Goal: Task Accomplishment & Management: Use online tool/utility

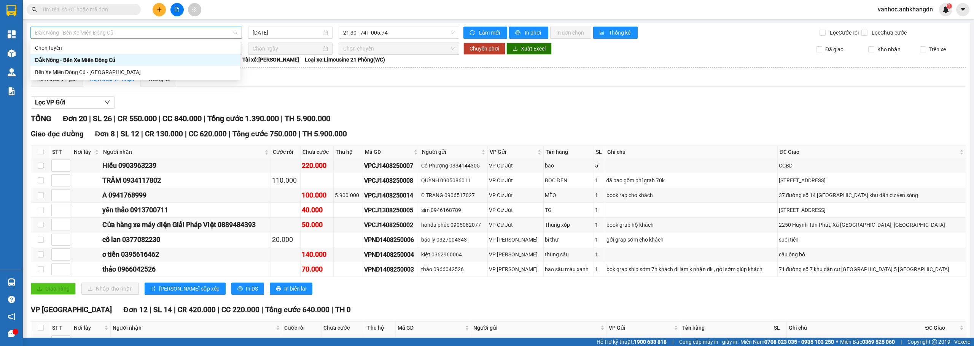
click at [197, 35] on span "Đắk Nông - Bến Xe Miền Đông Cũ" at bounding box center [136, 32] width 202 height 11
click at [76, 75] on div "Bến Xe Miền Đông Cũ - [GEOGRAPHIC_DATA]" at bounding box center [135, 72] width 201 height 8
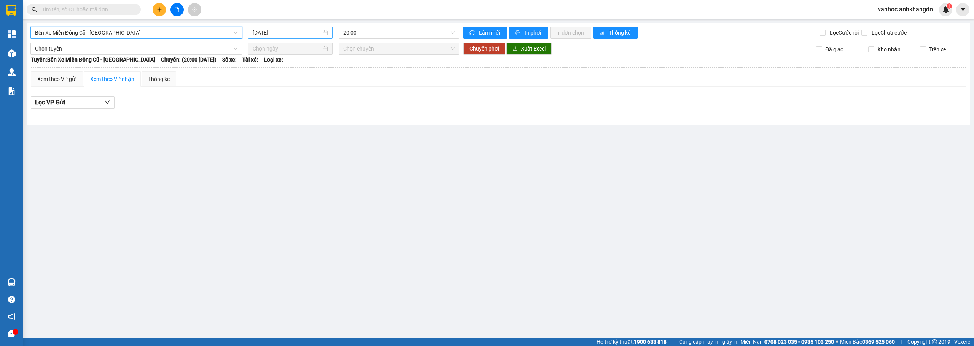
click at [269, 31] on input "[DATE]" at bounding box center [287, 33] width 68 height 8
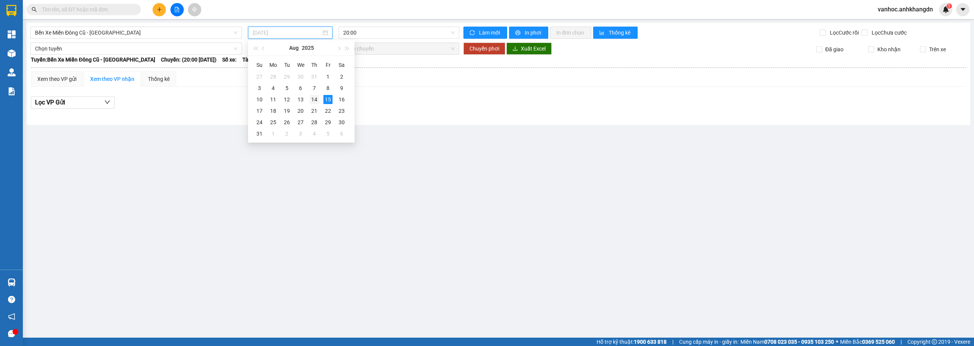
click at [317, 102] on div "14" at bounding box center [314, 99] width 9 height 9
type input "[DATE]"
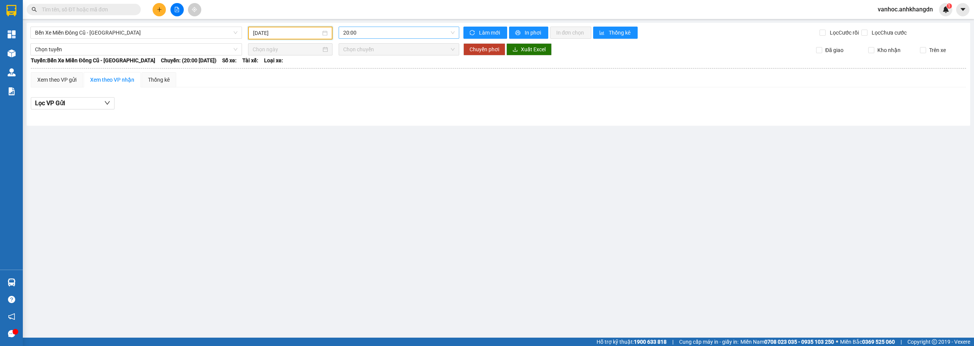
click at [390, 29] on span "20:00" at bounding box center [399, 32] width 112 height 11
click at [375, 73] on div "21:30 - 74F-005.97" at bounding box center [372, 72] width 59 height 8
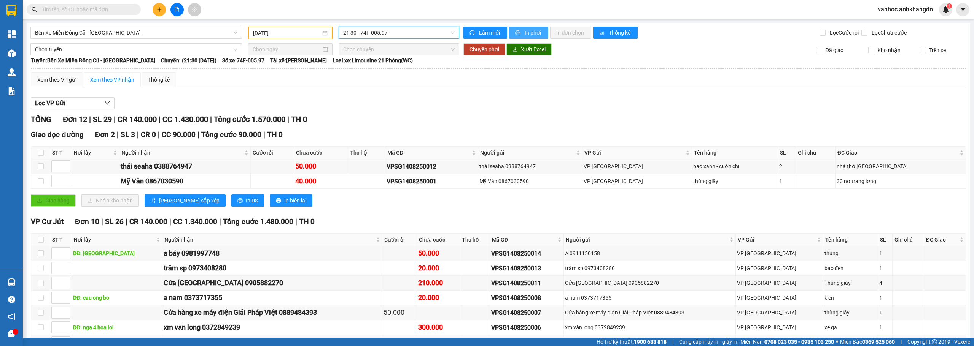
drag, startPoint x: 523, startPoint y: 33, endPoint x: 456, endPoint y: 91, distance: 88.5
click at [524, 33] on span "In phơi" at bounding box center [532, 33] width 17 height 8
click at [382, 213] on div "Giao dọc đường Đơn 2 | SL 3 | CR 0 | CC 90.000 | Tổng cước 90.000 | TH 0 STT Nơ…" at bounding box center [498, 170] width 935 height 83
click at [491, 30] on span "Làm mới" at bounding box center [490, 33] width 22 height 8
click at [521, 31] on button "In phơi" at bounding box center [528, 33] width 39 height 12
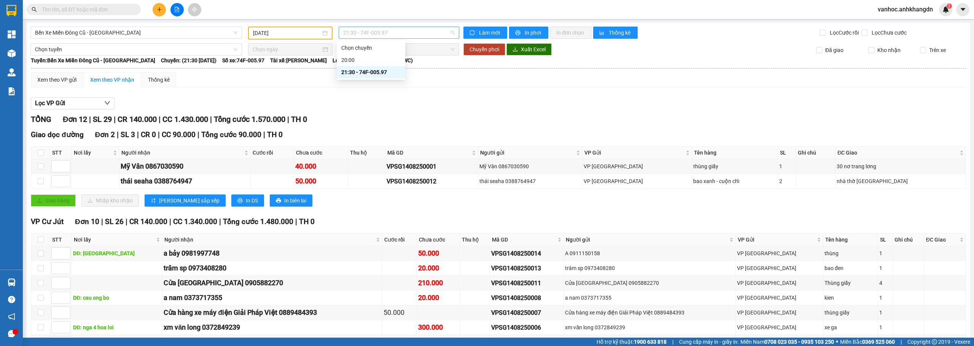
click at [395, 34] on span "21:30 - 74F-005.97" at bounding box center [399, 32] width 112 height 11
click at [365, 70] on div "21:30 - 74F-005.97" at bounding box center [370, 72] width 59 height 8
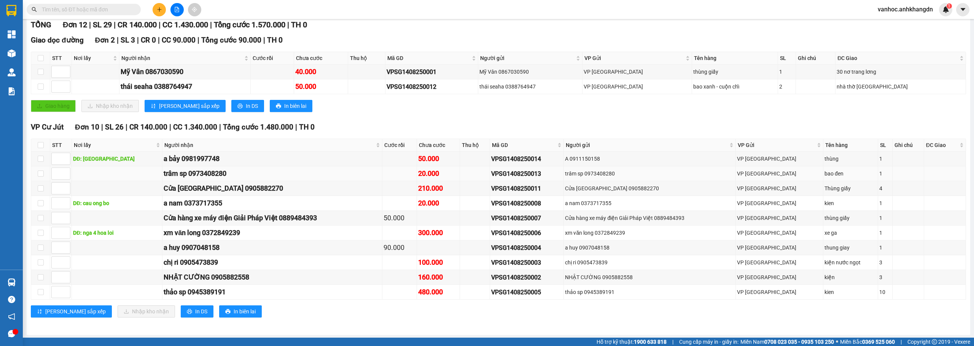
scroll to position [96, 0]
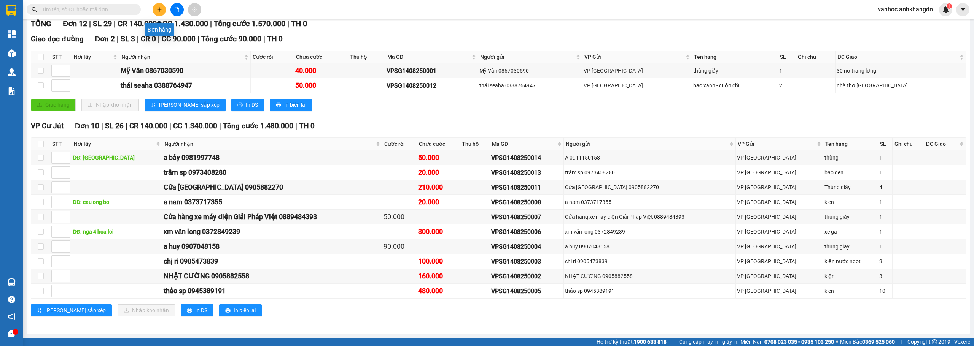
click at [158, 8] on icon "plus" at bounding box center [159, 9] width 5 height 5
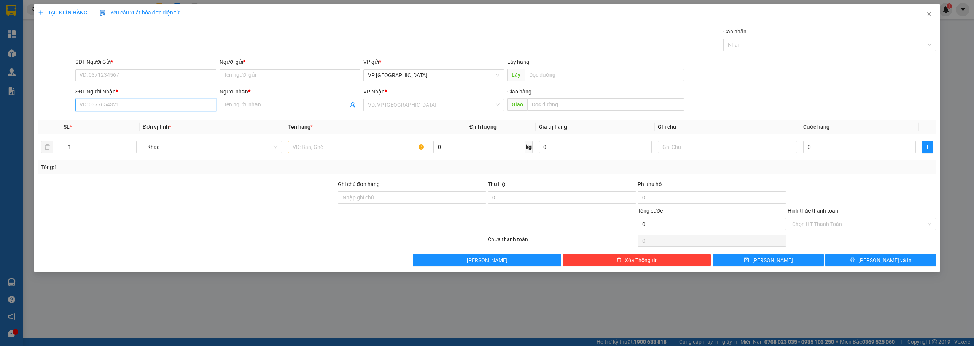
click at [175, 106] on input "SĐT Người Nhận *" at bounding box center [145, 105] width 141 height 12
click at [257, 110] on span at bounding box center [289, 105] width 141 height 12
drag, startPoint x: 253, startPoint y: 99, endPoint x: 256, endPoint y: 105, distance: 7.0
click at [252, 99] on span at bounding box center [289, 105] width 141 height 12
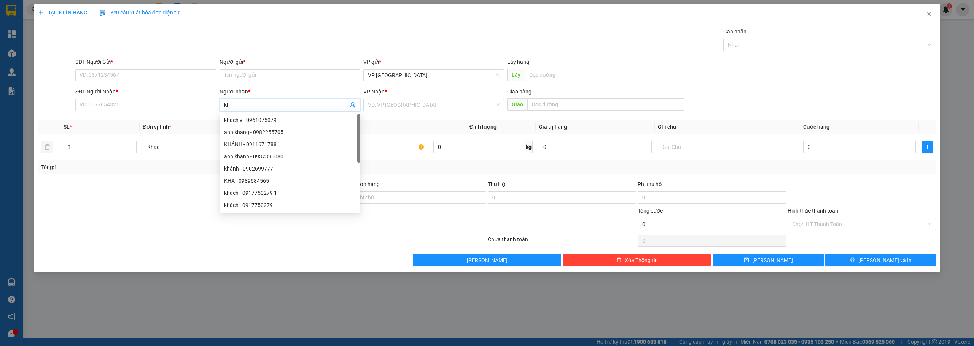
paste input "ánh"
type input "khánh"
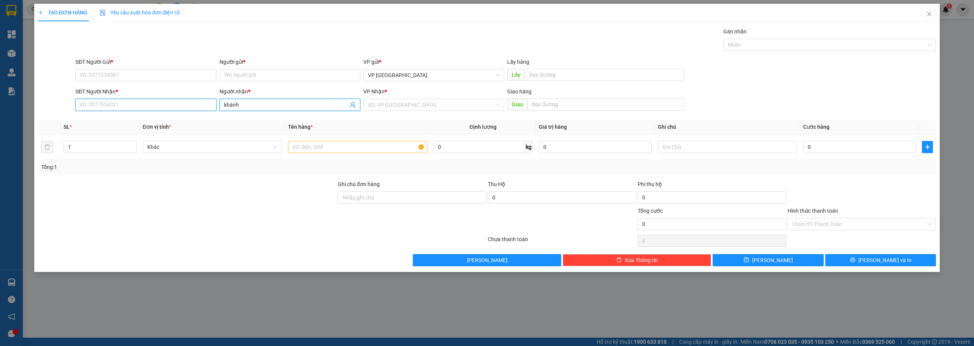
click at [183, 108] on input "SĐT Người Nhận *" at bounding box center [145, 105] width 141 height 12
click at [166, 122] on div "0967047447 - khánh" at bounding box center [146, 120] width 132 height 8
type input "0967047447"
type input "20.000"
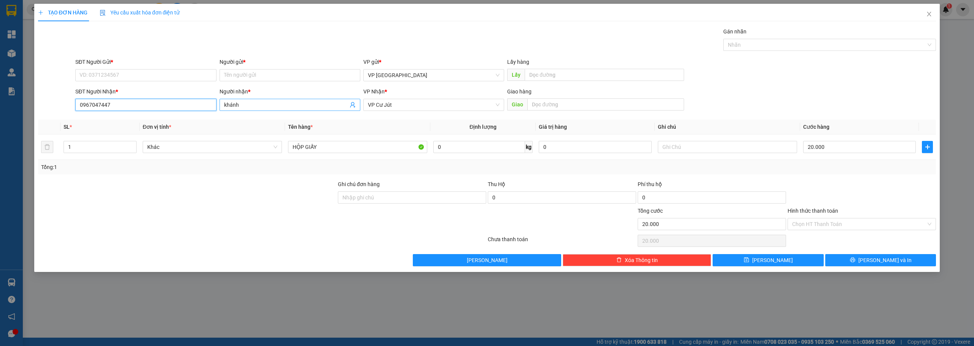
type input "0967047447"
drag, startPoint x: 249, startPoint y: 103, endPoint x: 208, endPoint y: 104, distance: 41.1
click at [208, 104] on div "SĐT Người Nhận * 0967047447 0967047447 Người nhận * khánh VP Nhận * VP Cư Jút G…" at bounding box center [505, 100] width 863 height 27
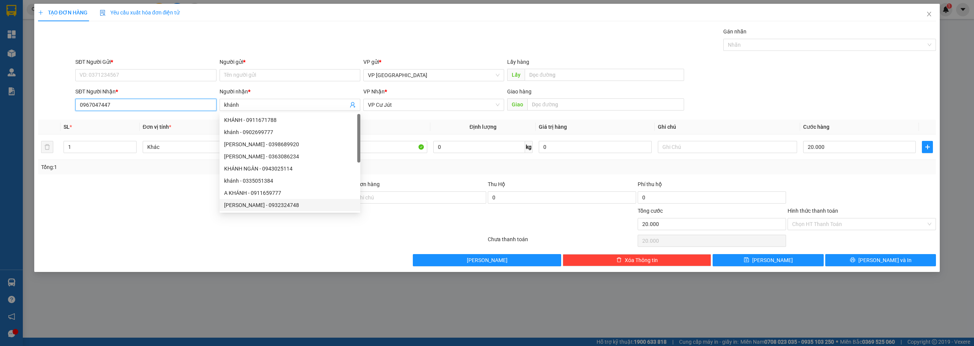
click at [113, 109] on input "0967047447" at bounding box center [145, 105] width 141 height 12
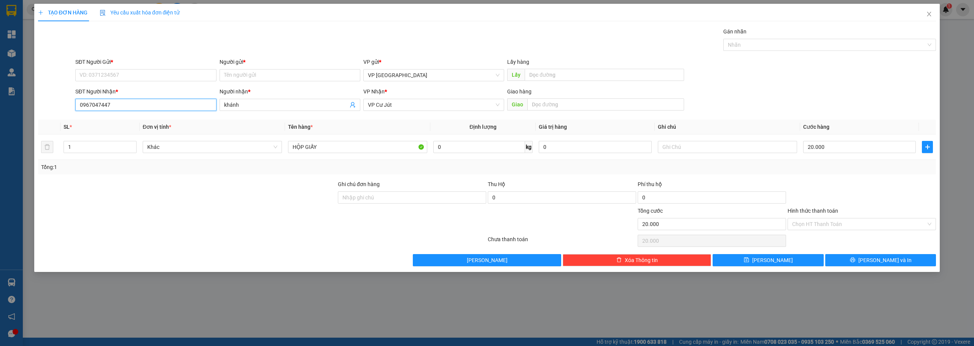
click at [113, 109] on input "0967047447" at bounding box center [145, 105] width 141 height 12
click at [111, 78] on input "SĐT Người Gửi *" at bounding box center [145, 75] width 141 height 12
paste input "0967047447"
type input "0967047447"
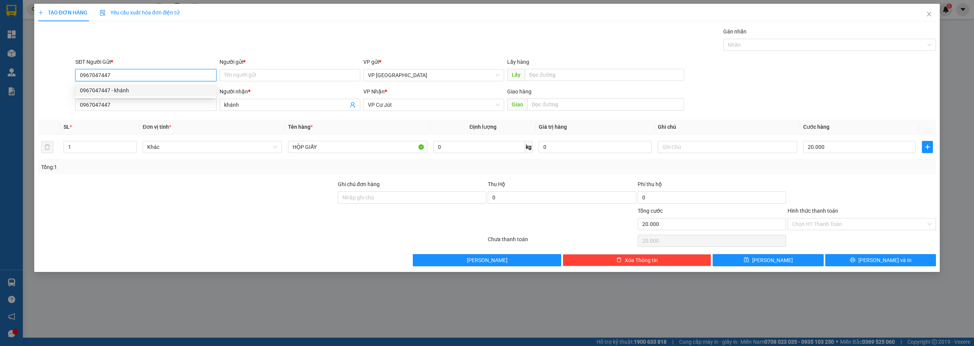
drag, startPoint x: 124, startPoint y: 86, endPoint x: 109, endPoint y: 124, distance: 40.5
click at [124, 86] on div "0967047447 - khánh" at bounding box center [145, 90] width 141 height 12
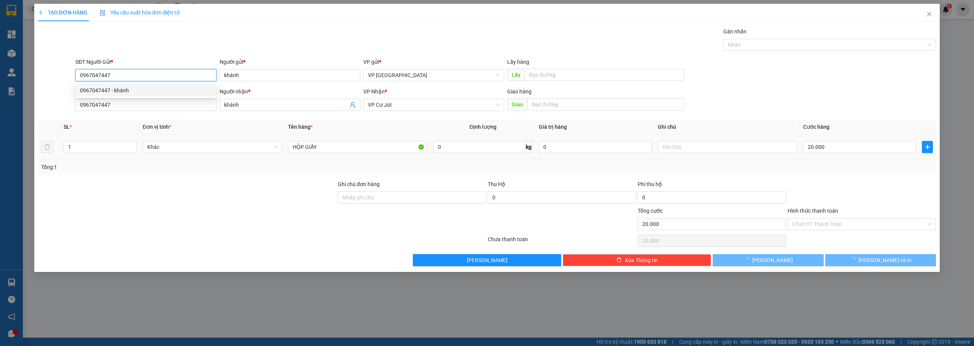
type input "khánh"
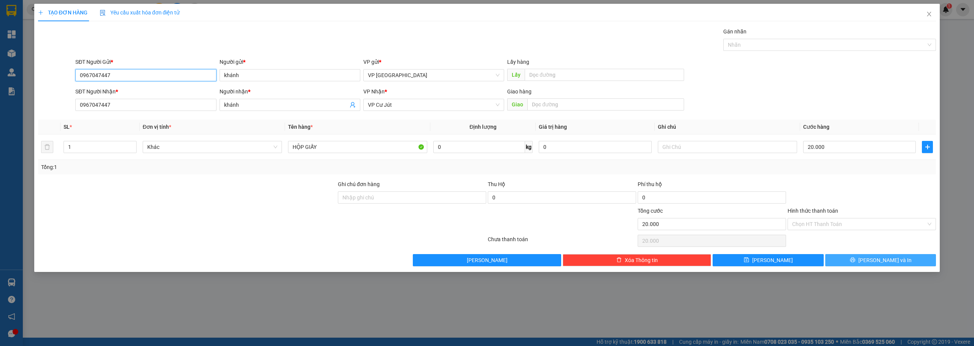
type input "0967047447"
click at [847, 266] on button "[PERSON_NAME] và In" at bounding box center [880, 260] width 111 height 12
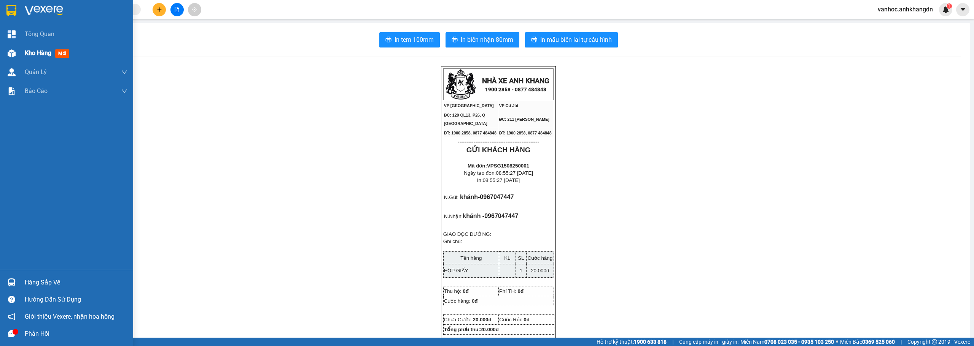
drag, startPoint x: 32, startPoint y: 47, endPoint x: 38, endPoint y: 52, distance: 8.4
click at [32, 47] on div "Kho hàng mới" at bounding box center [76, 53] width 103 height 19
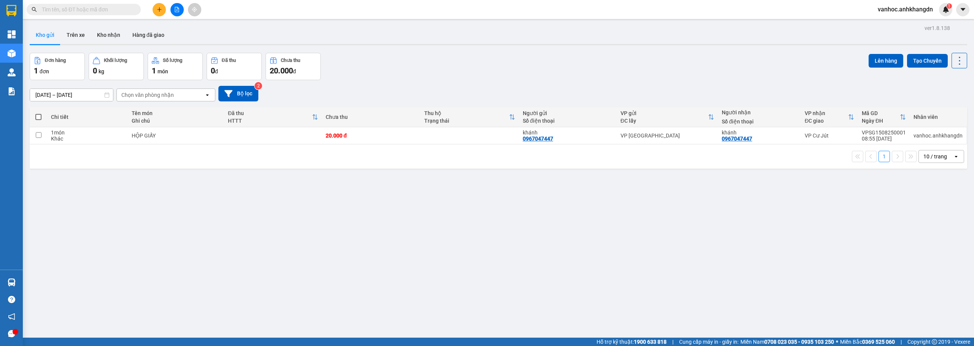
click at [38, 115] on span at bounding box center [38, 117] width 6 height 6
click at [38, 113] on input "checkbox" at bounding box center [38, 113] width 0 height 0
checkbox input "true"
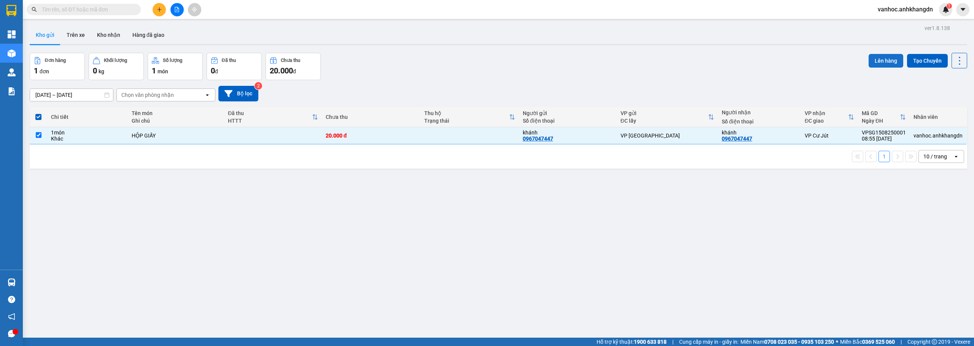
click at [886, 60] on button "Lên hàng" at bounding box center [885, 61] width 35 height 14
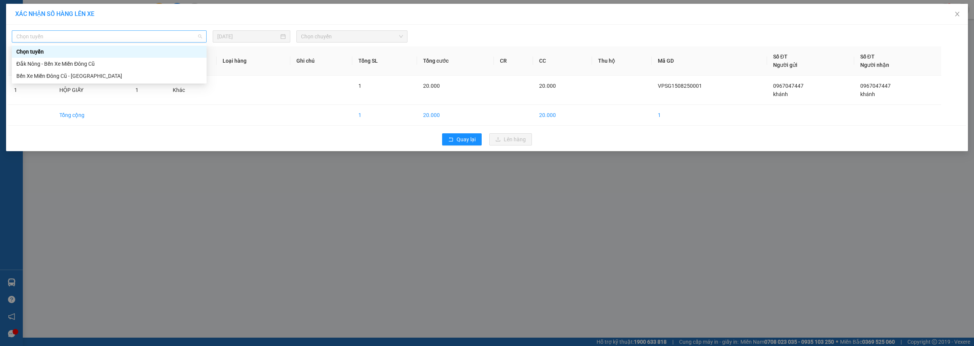
click at [153, 36] on span "Chọn tuyến" at bounding box center [109, 36] width 186 height 11
click at [94, 72] on div "Bến Xe Miền Đông Cũ - [GEOGRAPHIC_DATA]" at bounding box center [109, 76] width 195 height 12
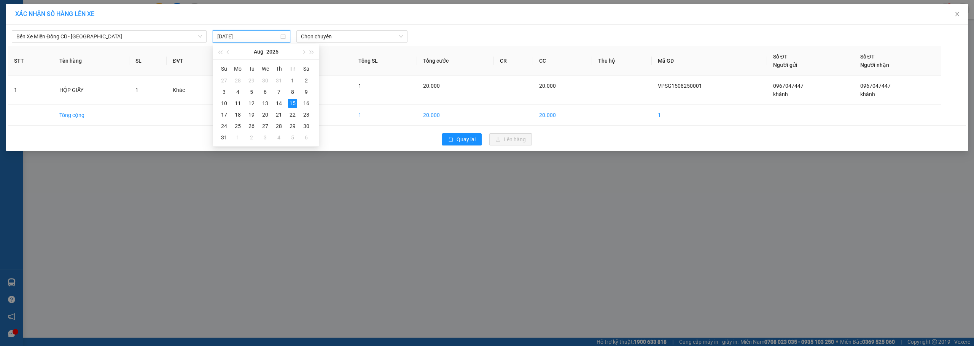
click at [252, 39] on input "[DATE]" at bounding box center [248, 36] width 62 height 8
click at [278, 103] on div "14" at bounding box center [278, 103] width 9 height 9
type input "[DATE]"
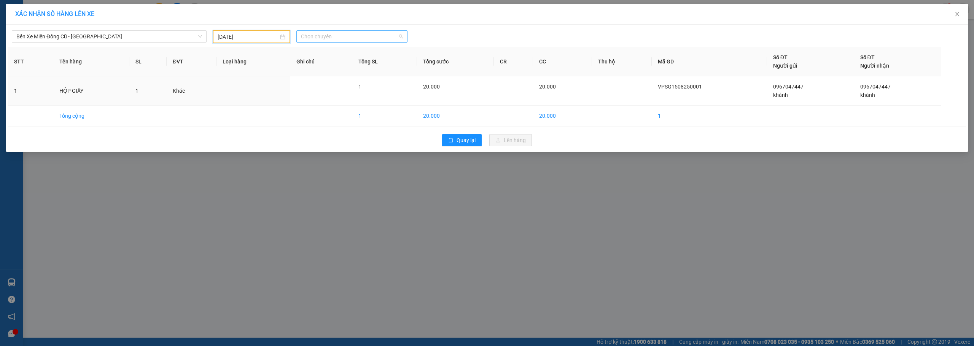
click at [333, 35] on span "Chọn chuyến" at bounding box center [352, 36] width 102 height 11
click at [325, 73] on div "21:30 - 74F-005.97" at bounding box center [330, 76] width 59 height 8
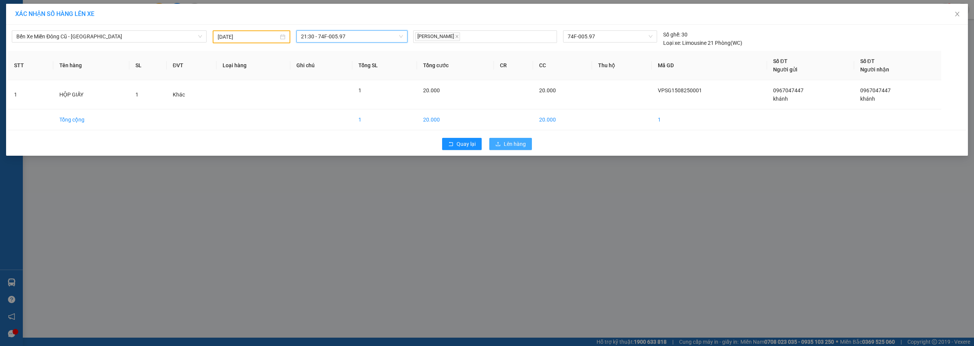
click at [509, 146] on span "Lên hàng" at bounding box center [515, 144] width 22 height 8
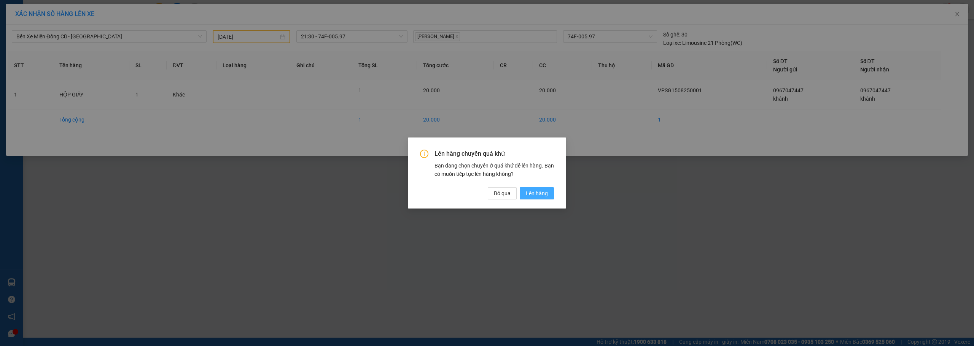
click at [540, 195] on span "Lên hàng" at bounding box center [537, 193] width 22 height 8
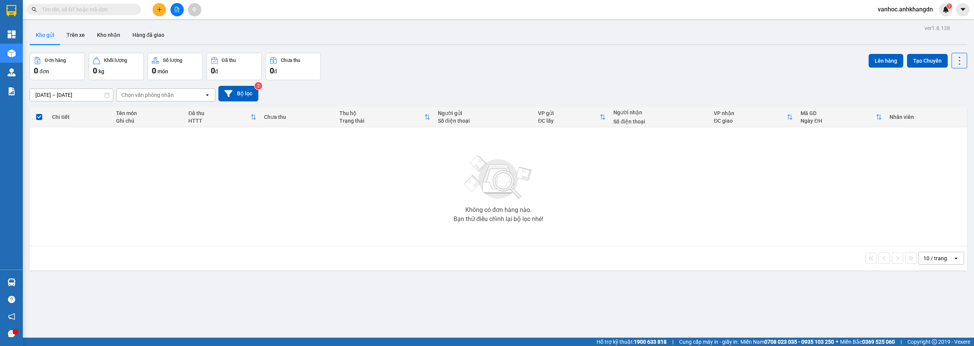
click at [122, 210] on div "Không có đơn hàng nào. Bạn thử điều chỉnh lại bộ lọc nhé!" at bounding box center [498, 187] width 930 height 114
